Goal: Information Seeking & Learning: Check status

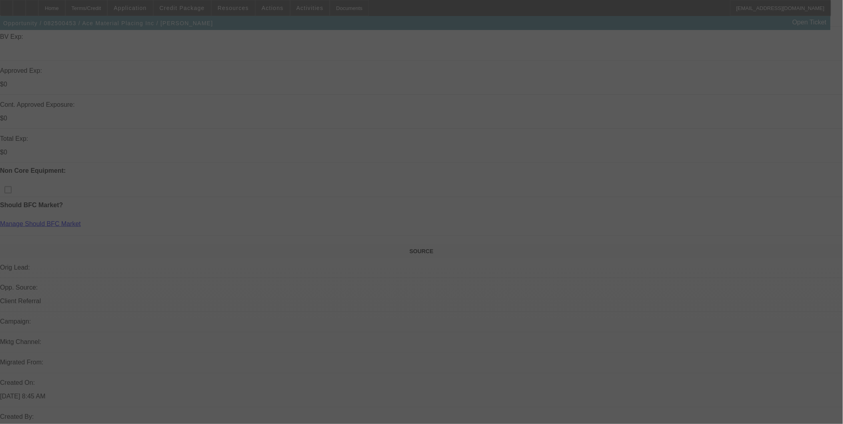
scroll to position [266, 0]
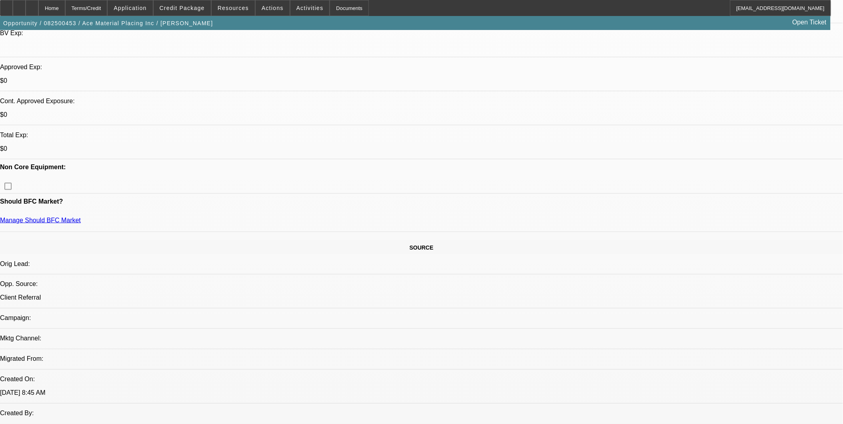
select select "0"
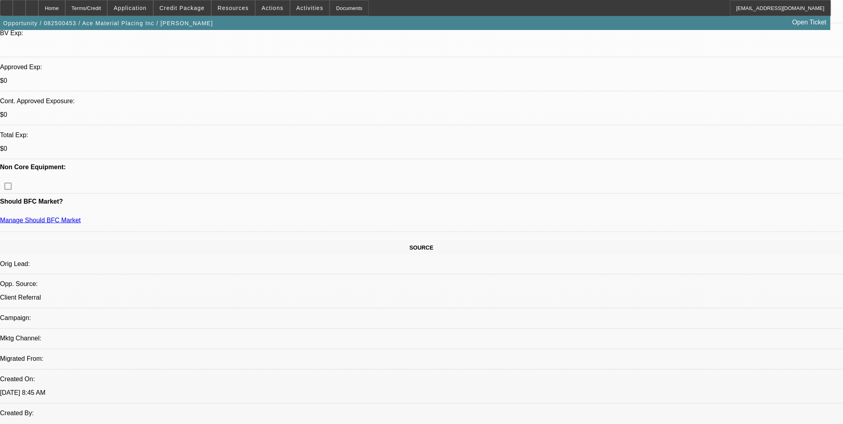
select select "0"
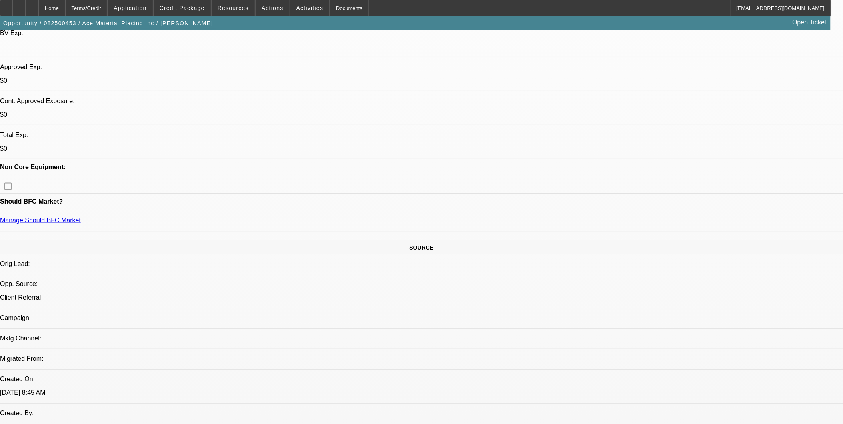
select select "0"
select select "1"
select select "6"
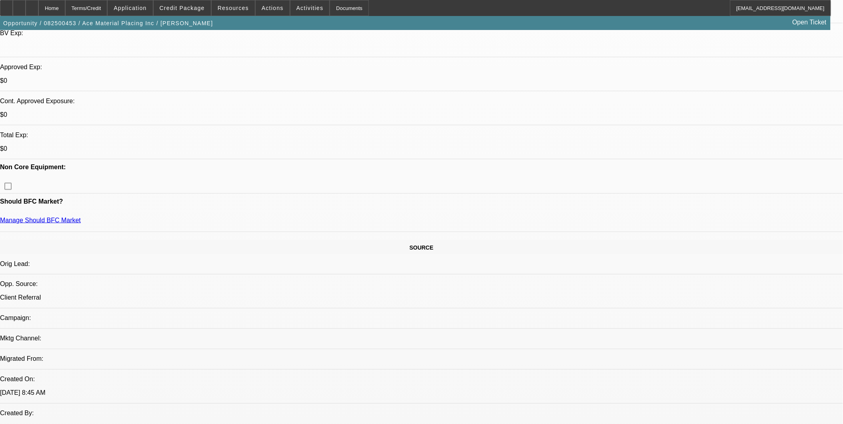
select select "1"
select select "6"
select select "1"
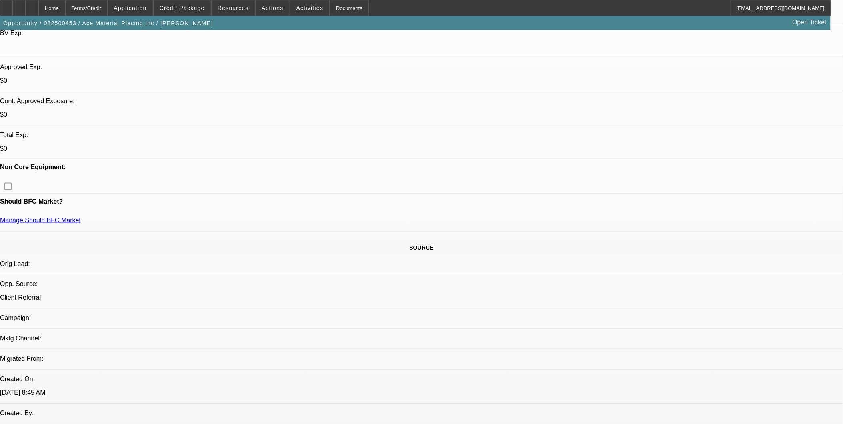
select select "6"
select select "1"
select select "6"
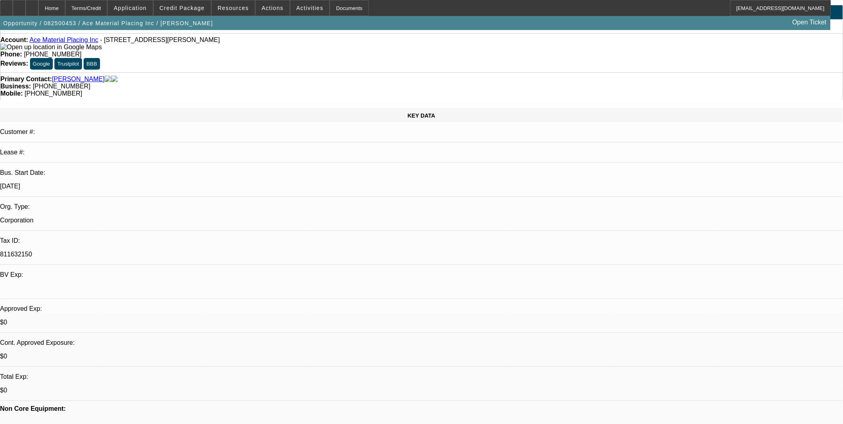
scroll to position [44, 0]
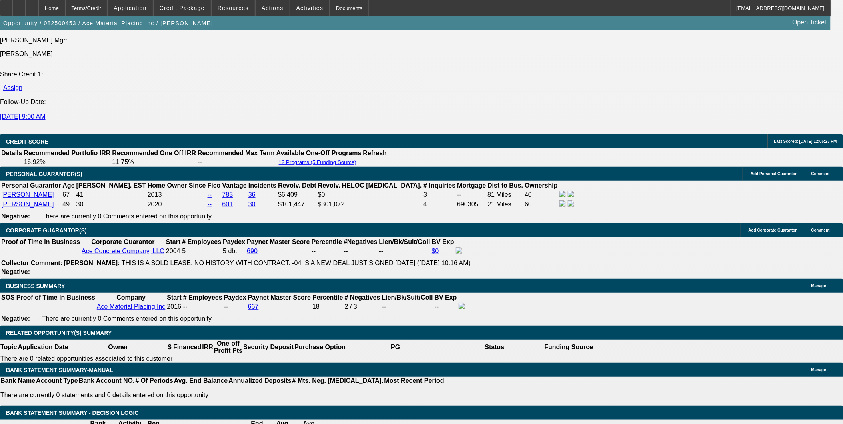
scroll to position [1067, 0]
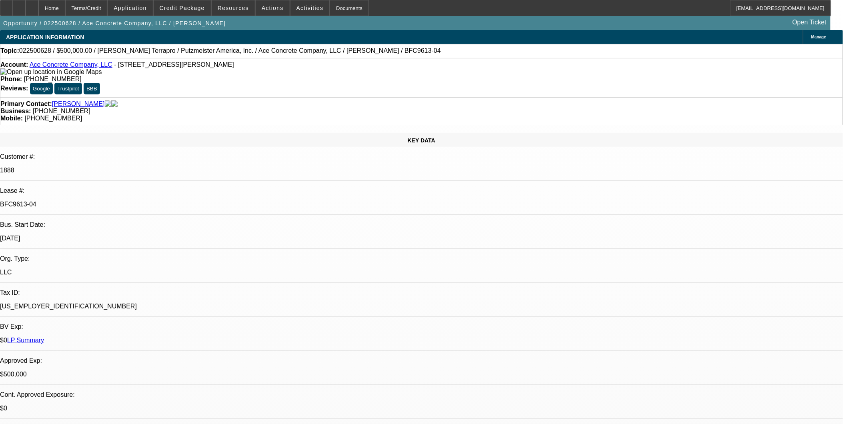
select select "0"
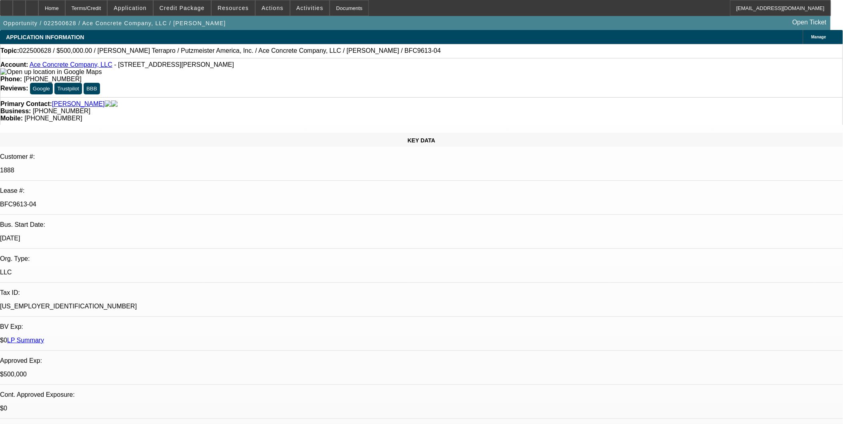
select select "0"
select select "2"
select select "0"
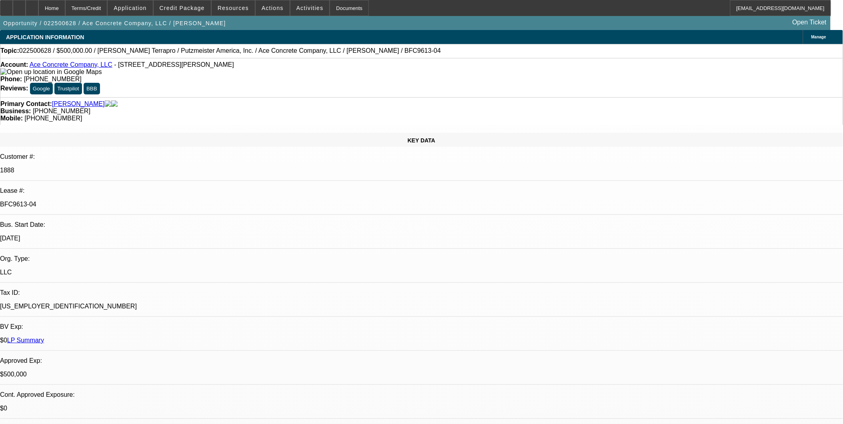
select select "2"
select select "0"
select select "1"
select select "3"
select select "6"
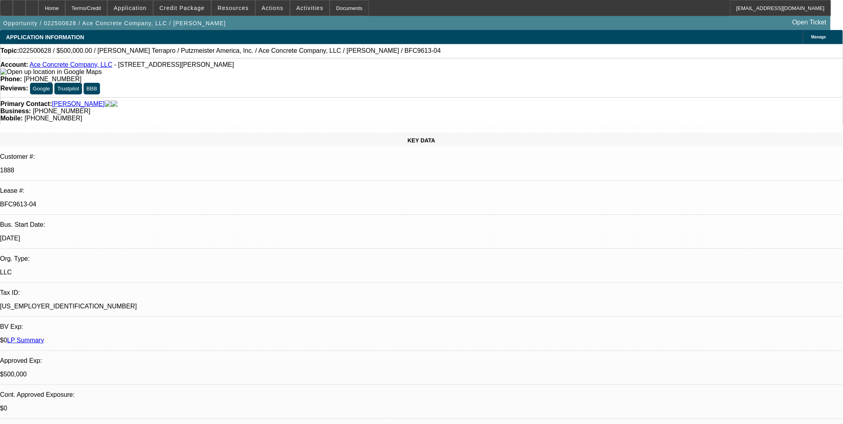
select select "1"
select select "3"
select select "6"
select select "1"
select select "2"
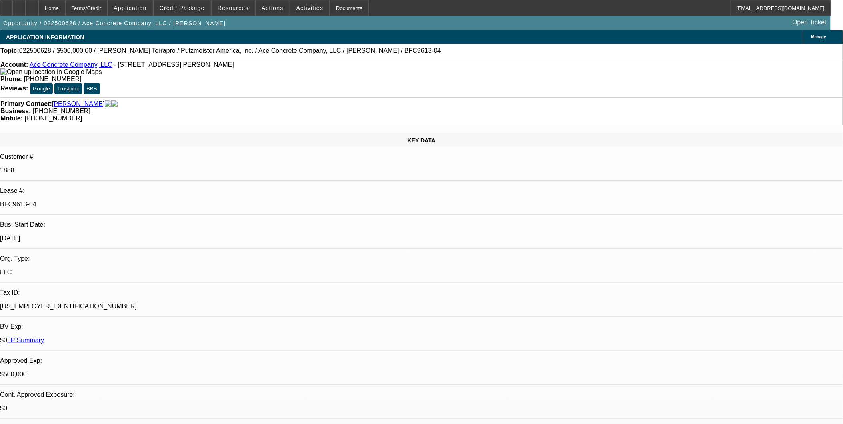
select select "6"
select select "1"
select select "2"
select select "6"
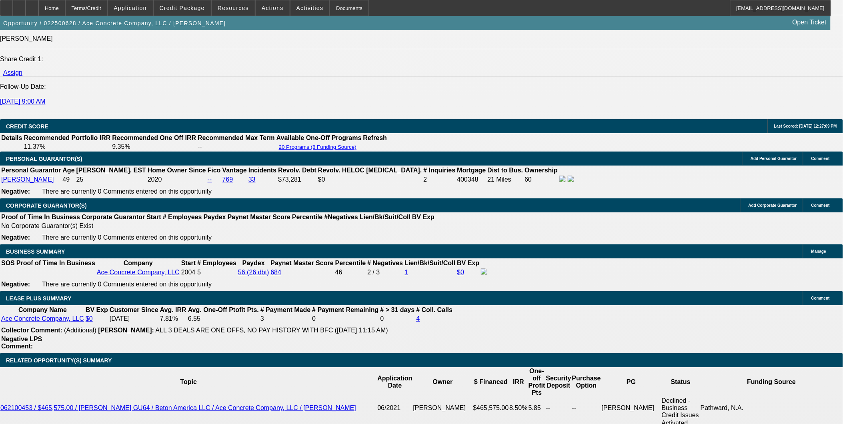
scroll to position [1334, 0]
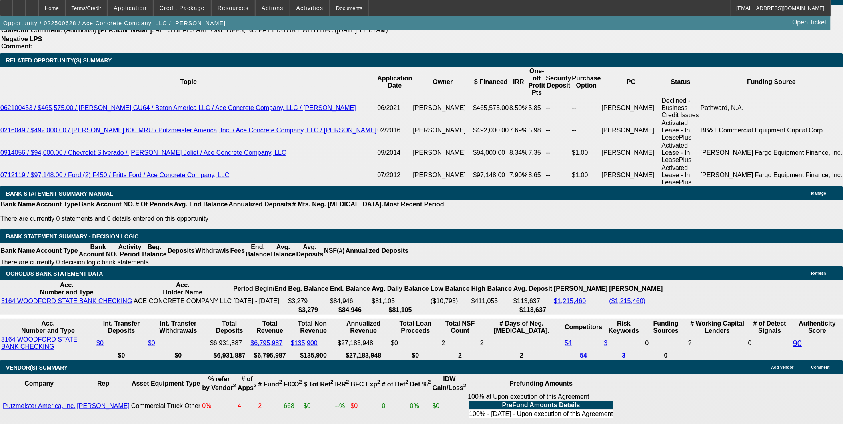
scroll to position [1511, 0]
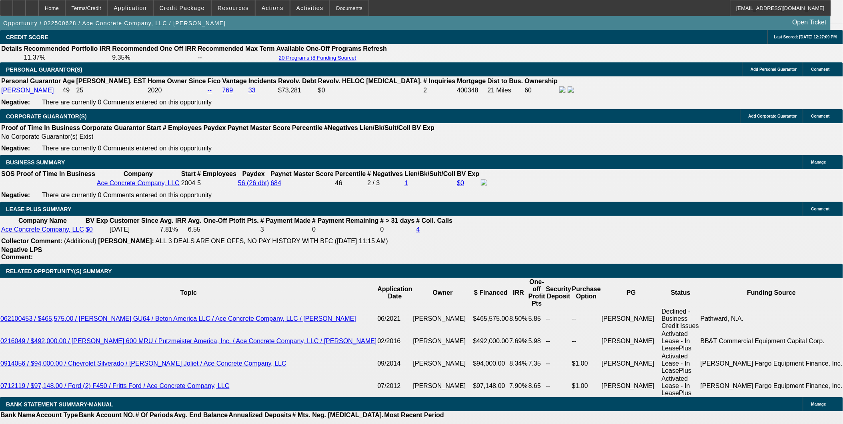
scroll to position [0, 0]
